Goal: Find contact information: Find contact information

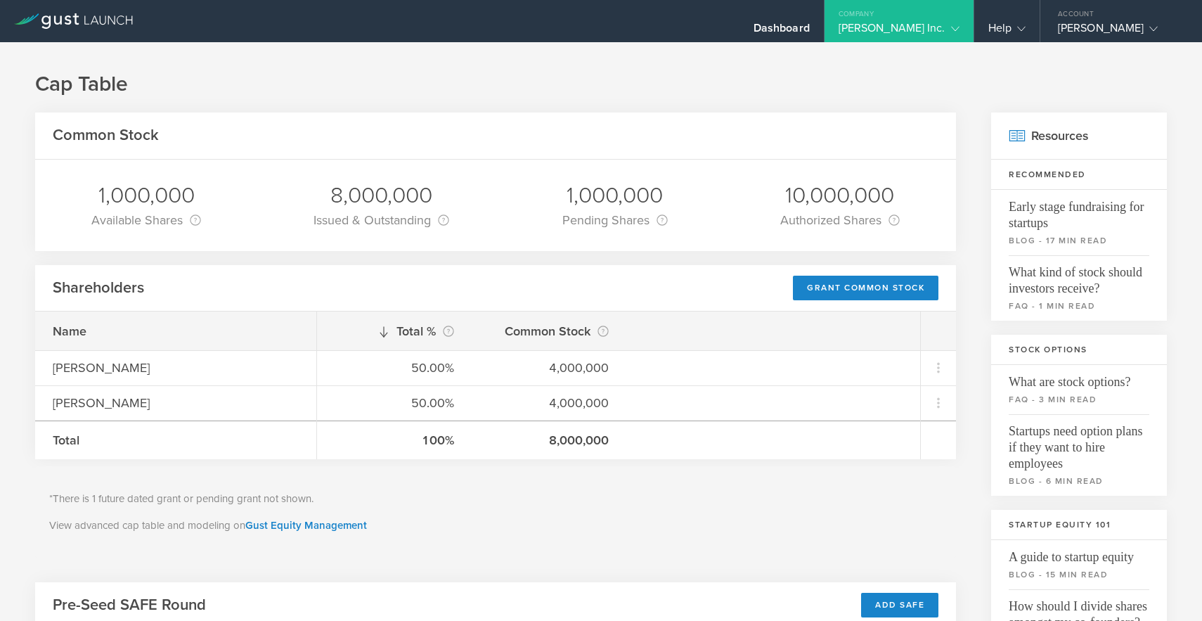
click at [47, 28] on icon at bounding box center [73, 20] width 119 height 15
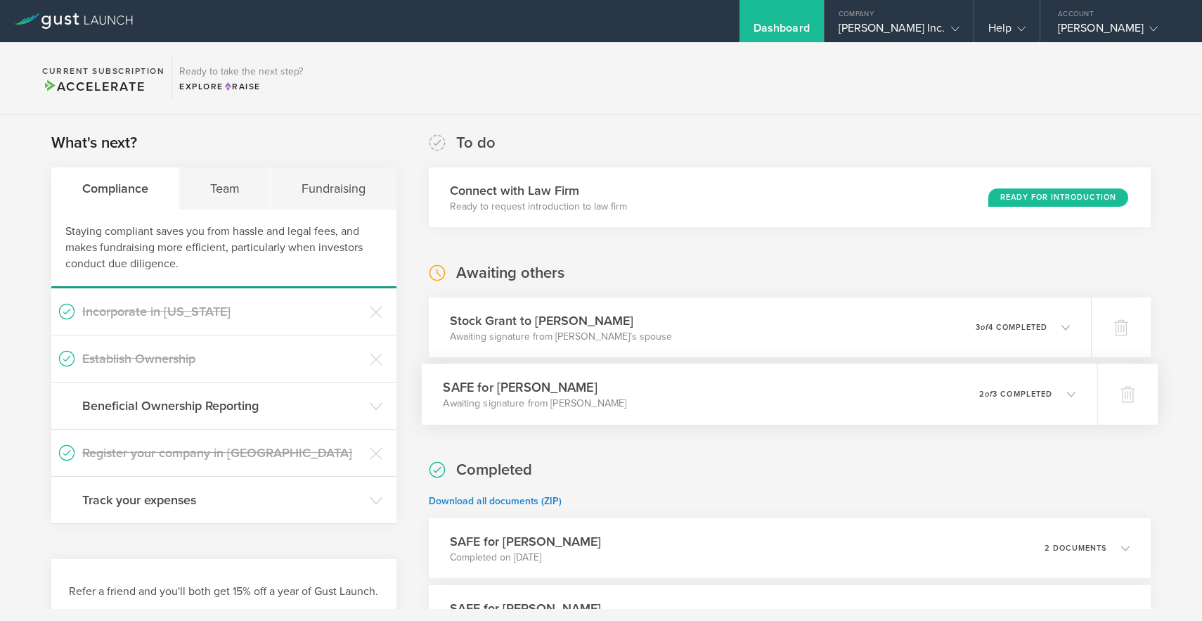
click at [1065, 398] on icon at bounding box center [1063, 393] width 23 height 13
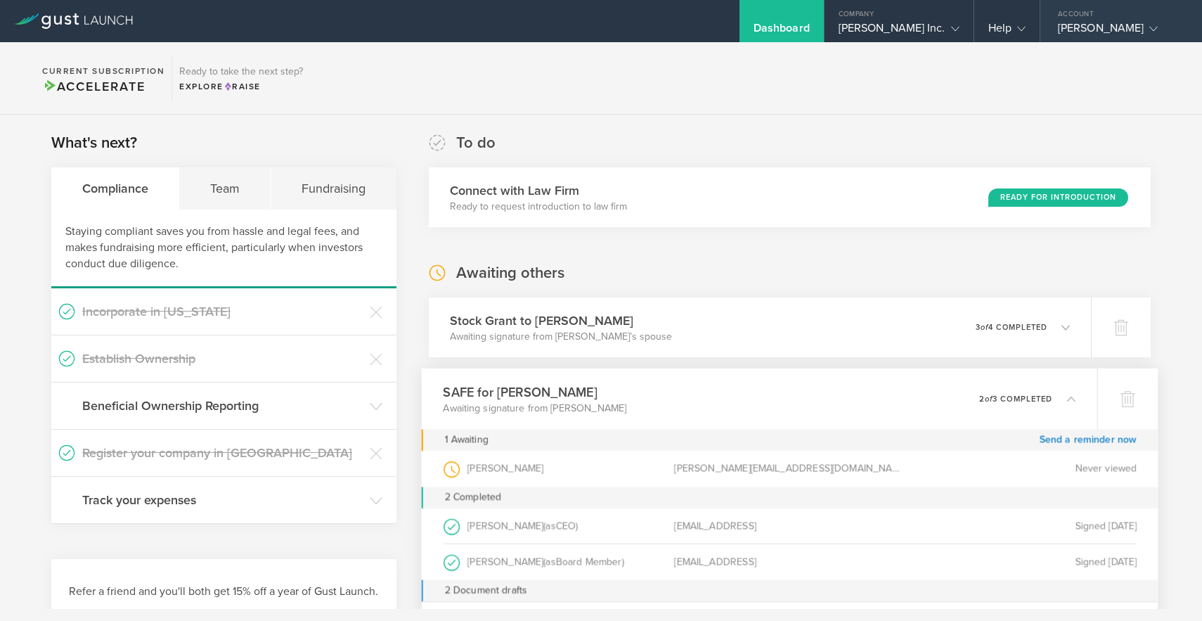
click at [1119, 13] on div "Account" at bounding box center [1121, 10] width 162 height 21
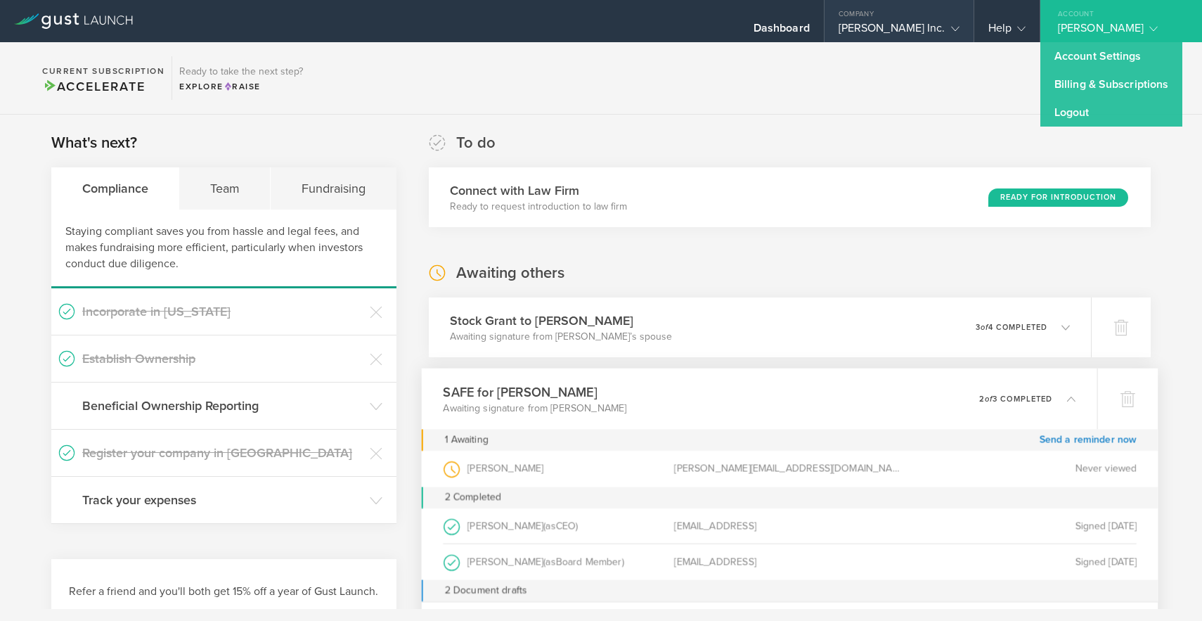
click at [895, 36] on div "[PERSON_NAME] Inc." at bounding box center [899, 31] width 121 height 21
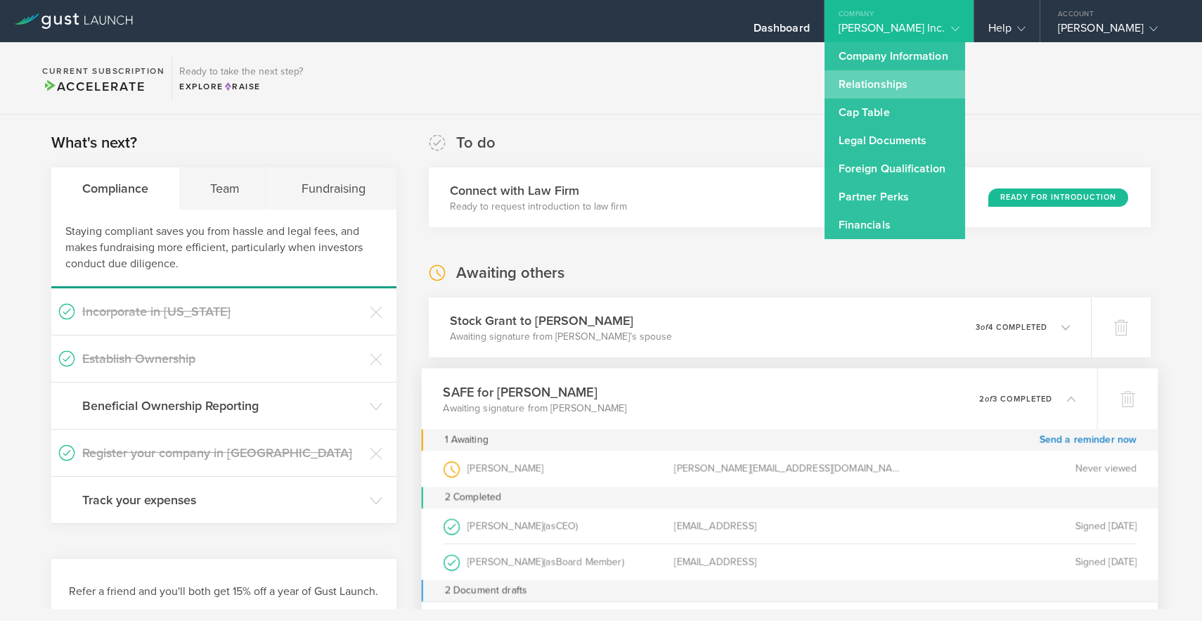
click at [917, 82] on link "Relationships" at bounding box center [895, 84] width 141 height 28
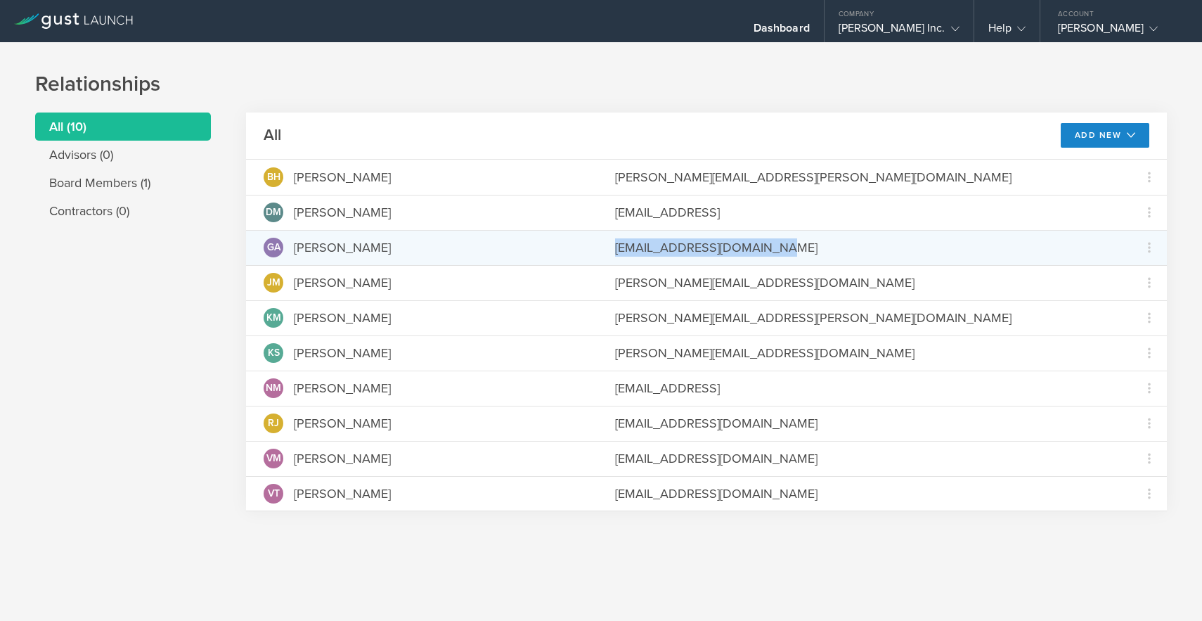
drag, startPoint x: 806, startPoint y: 250, endPoint x: 615, endPoint y: 241, distance: 190.7
click at [615, 241] on div "[EMAIL_ADDRESS][DOMAIN_NAME]" at bounding box center [864, 247] width 499 height 18
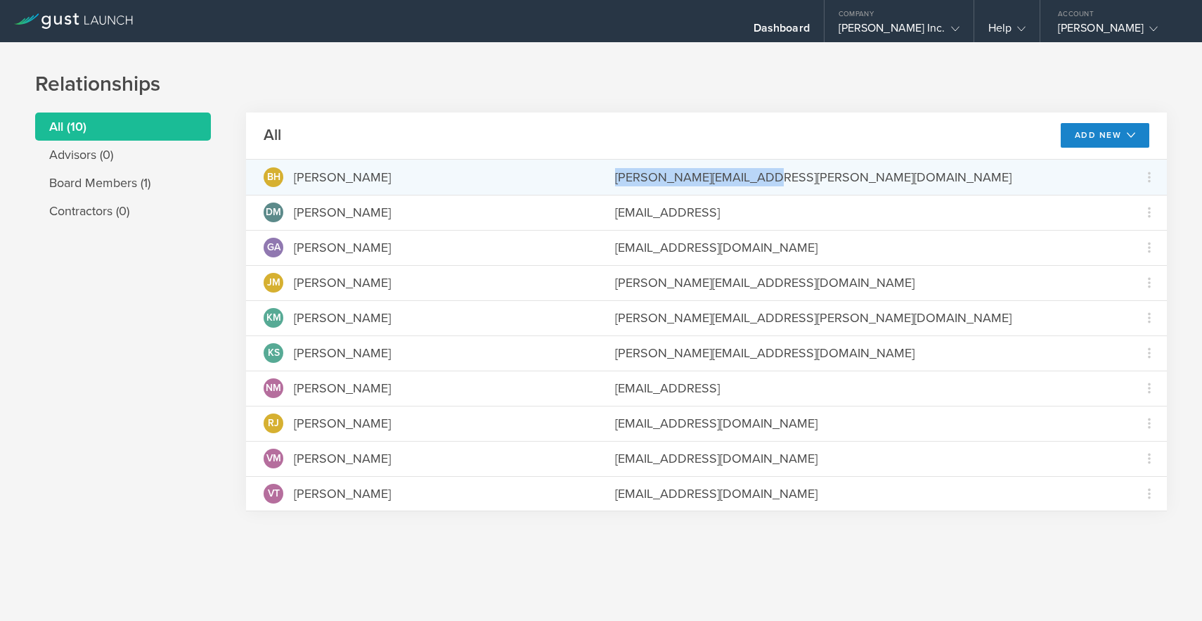
drag, startPoint x: 780, startPoint y: 180, endPoint x: 615, endPoint y: 176, distance: 165.2
click at [615, 176] on div "[PERSON_NAME][EMAIL_ADDRESS][PERSON_NAME][DOMAIN_NAME]" at bounding box center [864, 177] width 499 height 18
copy div "[PERSON_NAME][EMAIL_ADDRESS][PERSON_NAME][DOMAIN_NAME]"
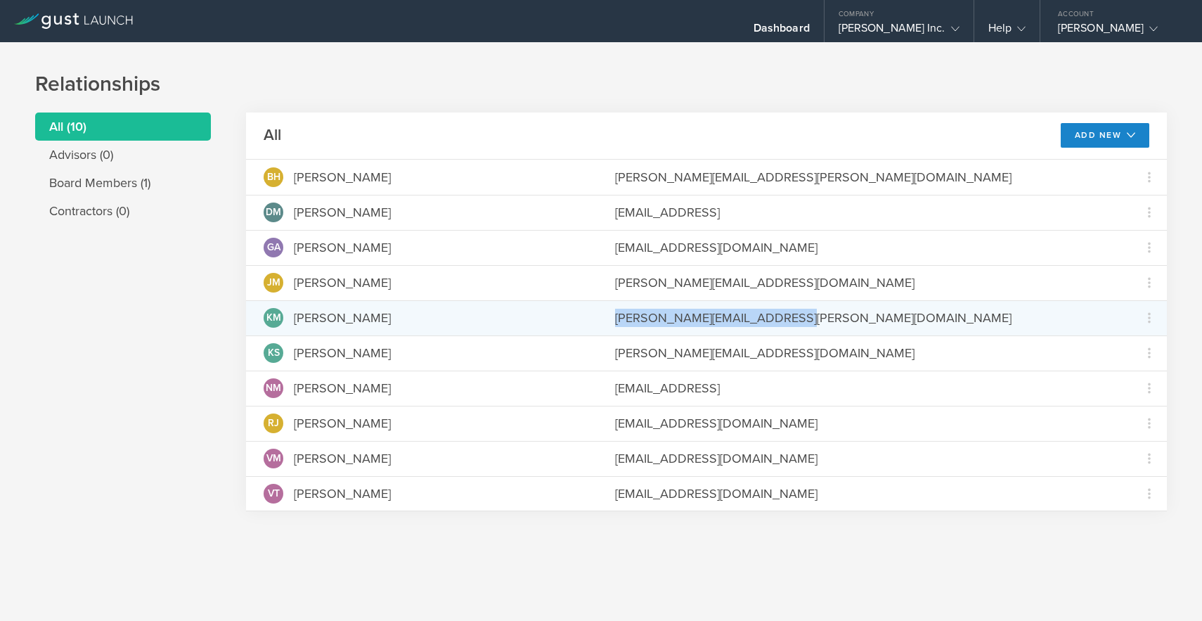
drag, startPoint x: 834, startPoint y: 318, endPoint x: 598, endPoint y: 321, distance: 236.2
click at [598, 321] on div "KM [PERSON_NAME] [PERSON_NAME][EMAIL_ADDRESS][PERSON_NAME][DOMAIN_NAME] Grant C…" at bounding box center [706, 317] width 921 height 35
copy div "[PERSON_NAME][EMAIL_ADDRESS][PERSON_NAME][DOMAIN_NAME]"
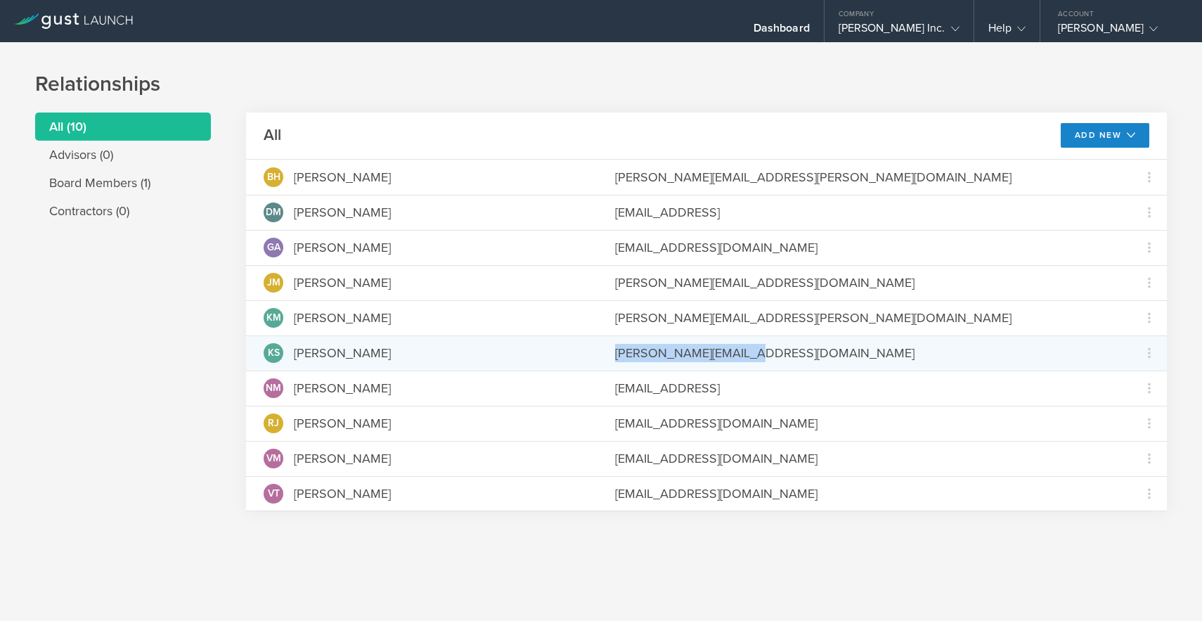
drag, startPoint x: 768, startPoint y: 355, endPoint x: 602, endPoint y: 354, distance: 165.9
click at [602, 354] on div "KS [PERSON_NAME] [PERSON_NAME][EMAIL_ADDRESS][DOMAIN_NAME] Grant Common Stock" at bounding box center [706, 352] width 921 height 35
copy div "[PERSON_NAME][EMAIL_ADDRESS][DOMAIN_NAME]"
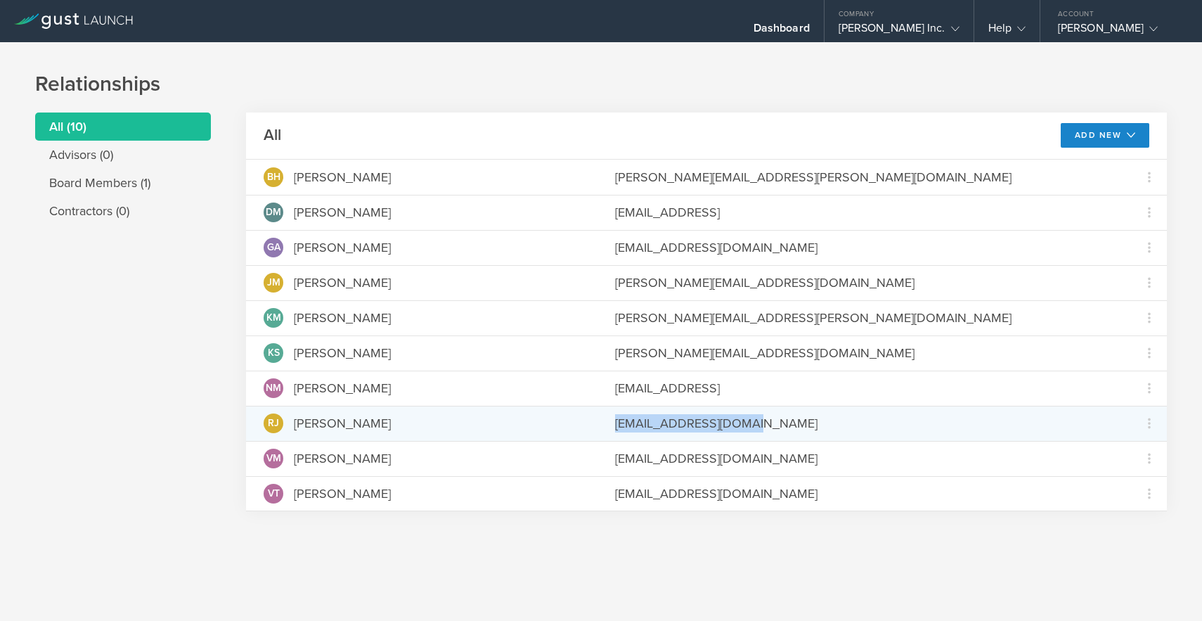
drag, startPoint x: 773, startPoint y: 424, endPoint x: 612, endPoint y: 425, distance: 161.0
click at [612, 425] on div "[PERSON_NAME] [EMAIL_ADDRESS][DOMAIN_NAME] Grant Common Stock" at bounding box center [706, 423] width 921 height 35
copy div "[EMAIL_ADDRESS][DOMAIN_NAME]"
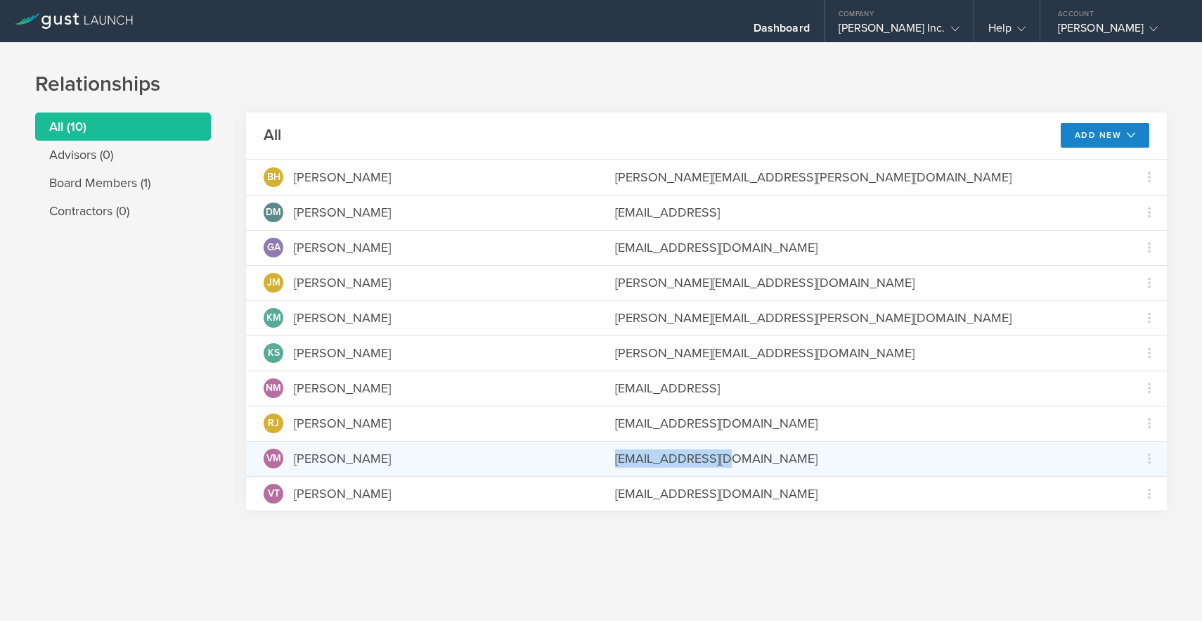
drag, startPoint x: 774, startPoint y: 464, endPoint x: 605, endPoint y: 460, distance: 168.8
click at [605, 460] on div "VM [PERSON_NAME] [EMAIL_ADDRESS][DOMAIN_NAME] Grant Common Stock" at bounding box center [706, 458] width 921 height 35
copy div "[EMAIL_ADDRESS][DOMAIN_NAME]"
drag, startPoint x: 766, startPoint y: 491, endPoint x: 563, endPoint y: 474, distance: 203.1
click at [563, 474] on div "[PERSON_NAME] Harkins [EMAIL_ADDRESS][PERSON_NAME][DOMAIN_NAME] Grant Common St…" at bounding box center [706, 335] width 921 height 351
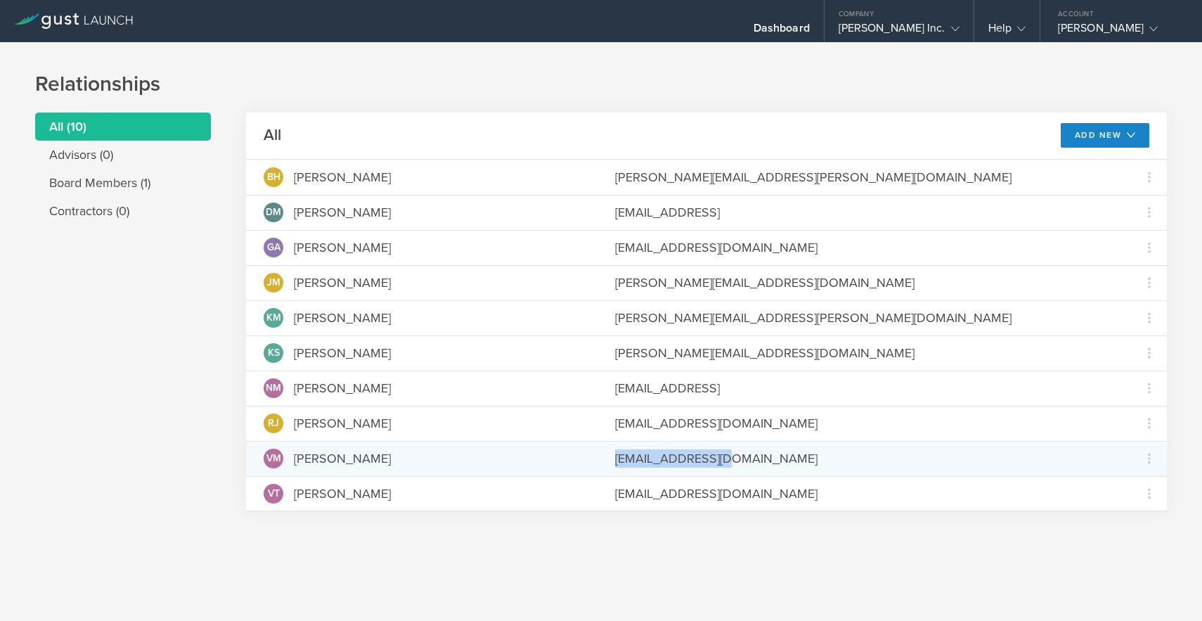
click at [563, 474] on div "VM [PERSON_NAME] [EMAIL_ADDRESS][DOMAIN_NAME] Grant Common Stock" at bounding box center [706, 458] width 921 height 35
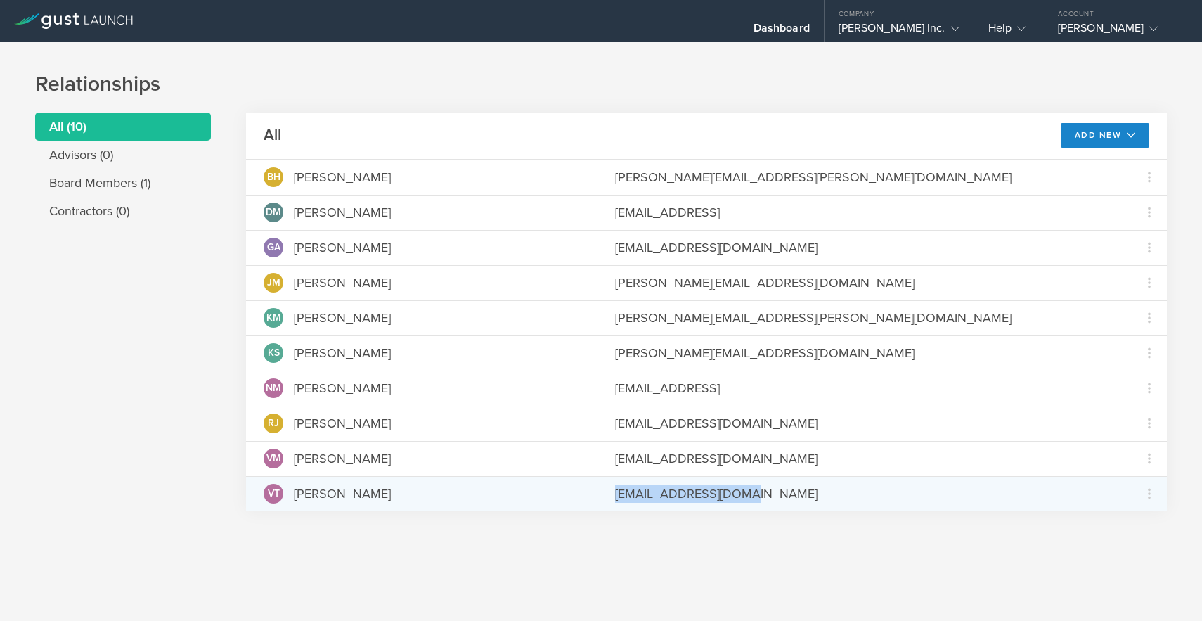
drag, startPoint x: 792, startPoint y: 499, endPoint x: 605, endPoint y: 498, distance: 187.0
click at [605, 498] on div "VT [PERSON_NAME] [EMAIL_ADDRESS][DOMAIN_NAME] Grant Common Stock" at bounding box center [706, 493] width 921 height 35
copy div "[EMAIL_ADDRESS][DOMAIN_NAME]"
